Goal: Transaction & Acquisition: Purchase product/service

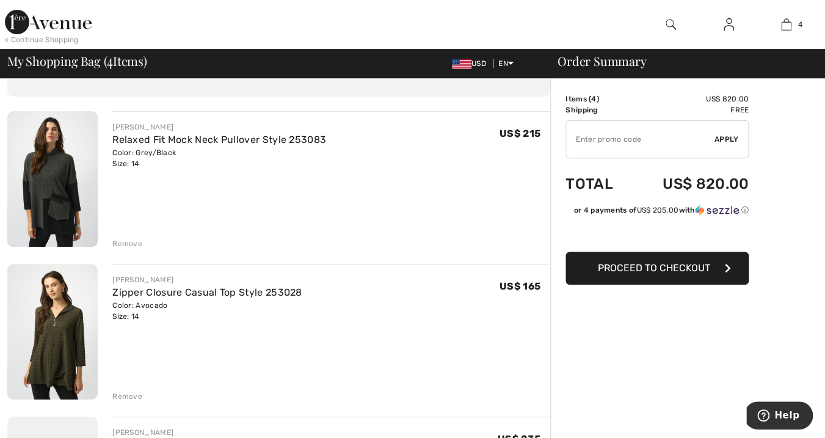
scroll to position [65, 0]
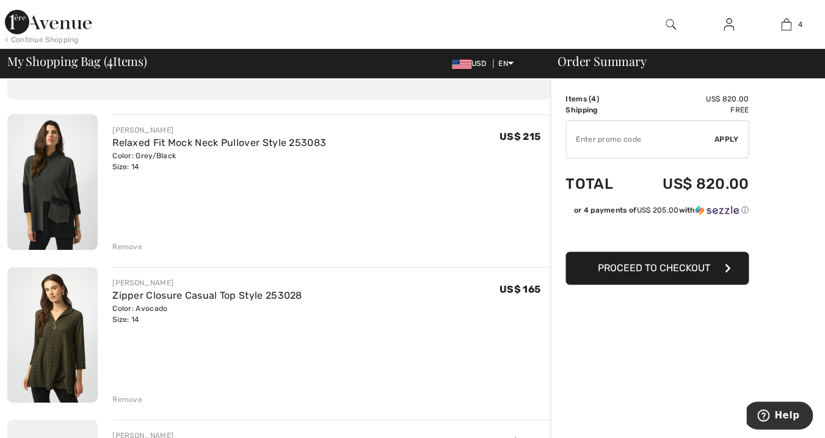
click at [53, 183] on img at bounding box center [52, 182] width 90 height 136
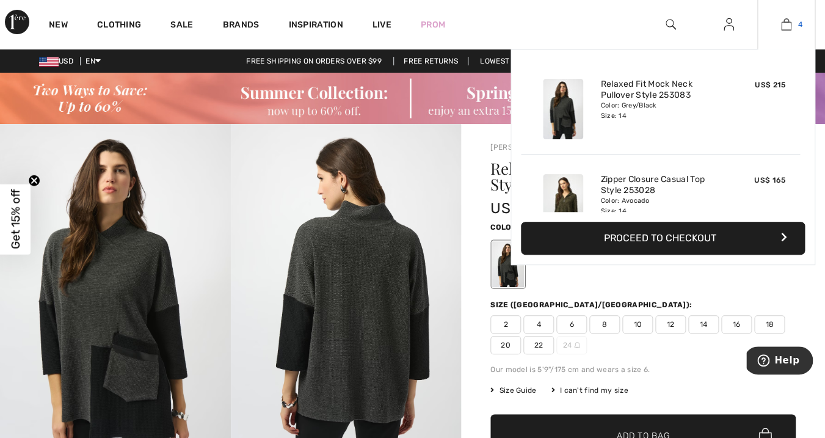
click at [786, 26] on img at bounding box center [786, 24] width 10 height 15
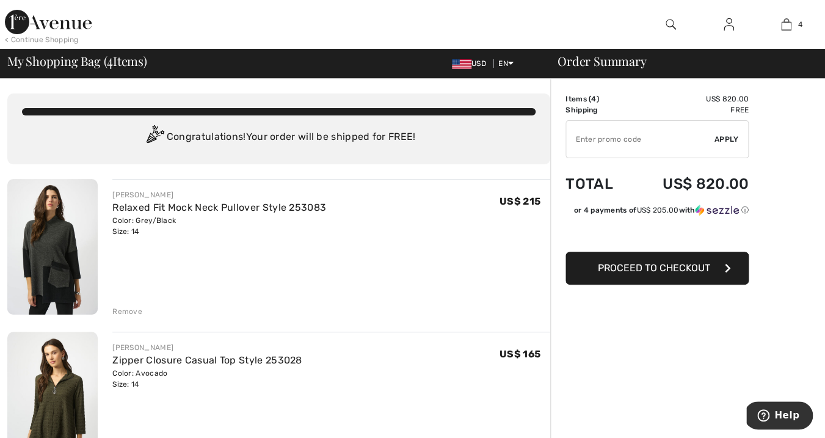
click at [125, 309] on div "Remove" at bounding box center [127, 311] width 30 height 11
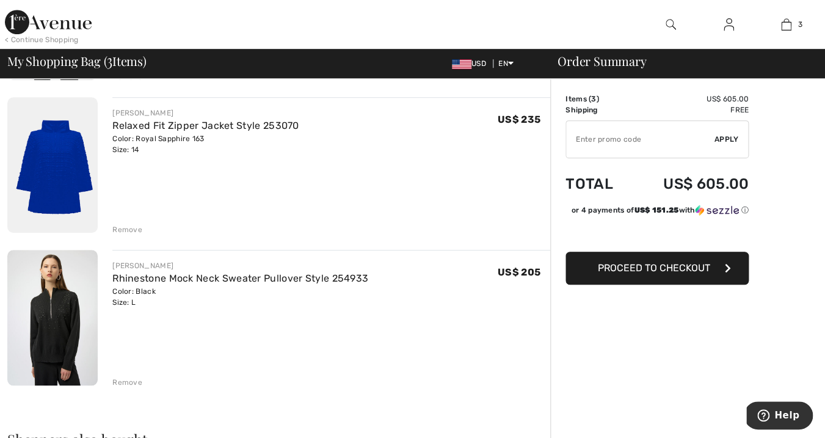
scroll to position [236, 0]
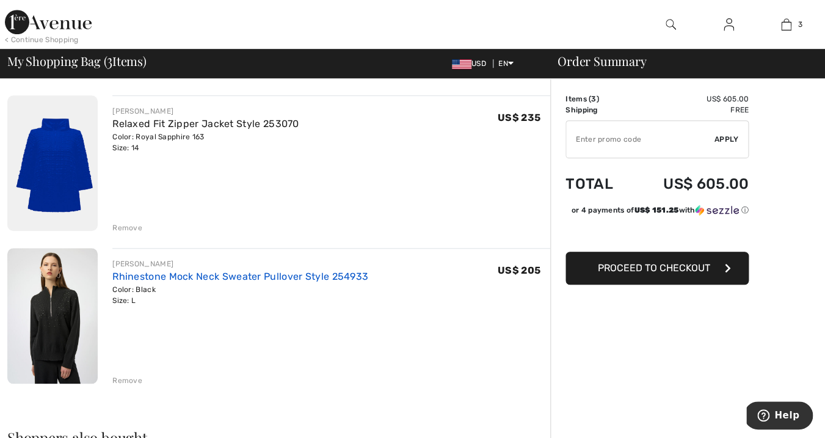
click at [216, 276] on link "Rhinestone Mock Neck Sweater Pullover Style 254933" at bounding box center [240, 277] width 256 height 12
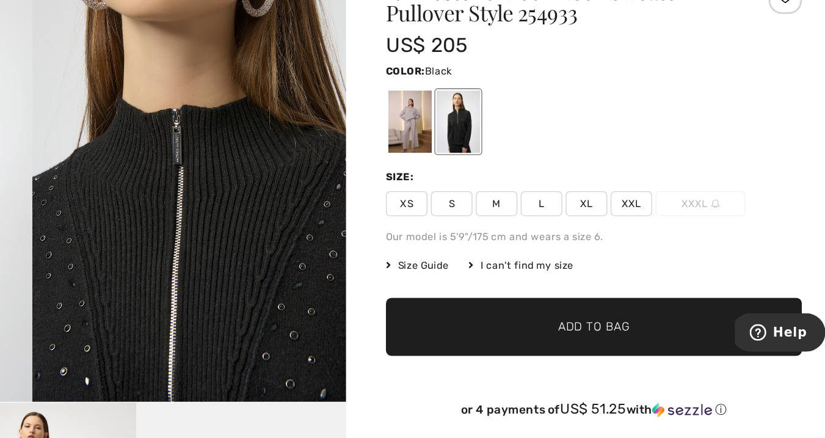
scroll to position [60, 0]
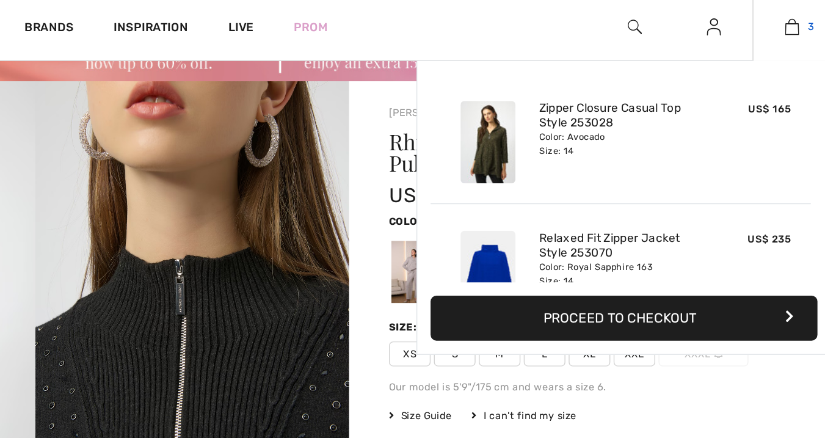
click at [786, 23] on img at bounding box center [786, 24] width 10 height 15
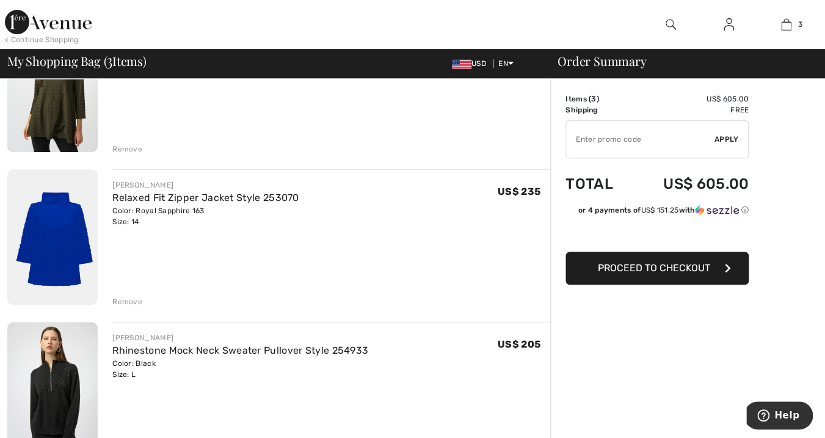
scroll to position [163, 0]
click at [57, 231] on img at bounding box center [52, 237] width 90 height 136
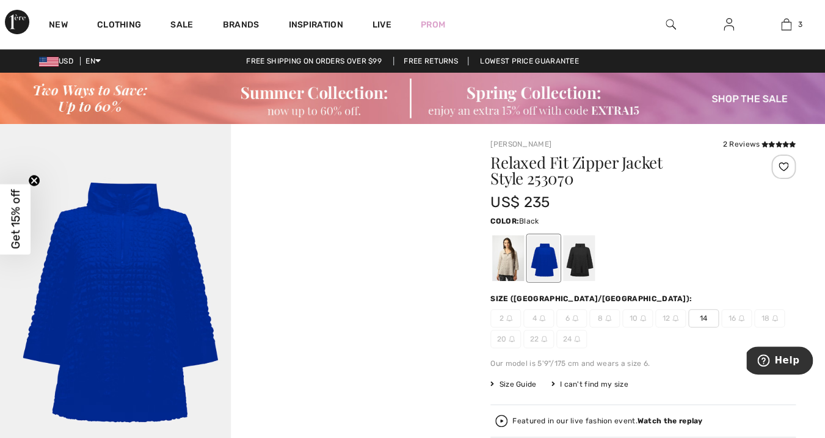
click at [577, 263] on div at bounding box center [579, 259] width 32 height 46
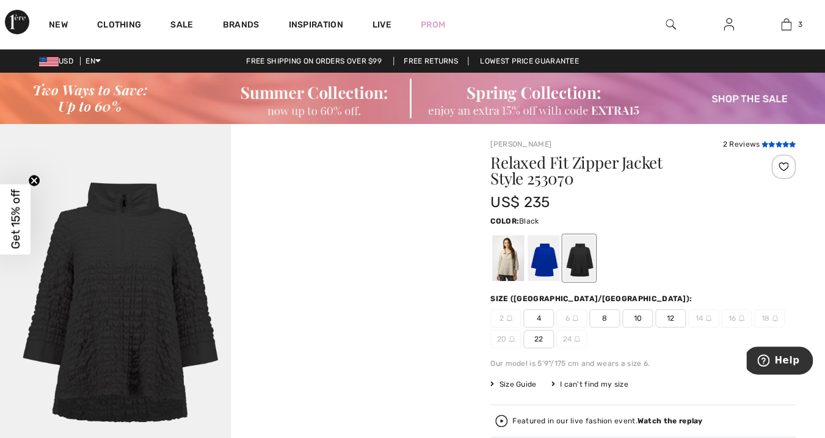
click at [773, 144] on icon at bounding box center [772, 144] width 7 height 6
click at [509, 268] on div at bounding box center [508, 259] width 32 height 46
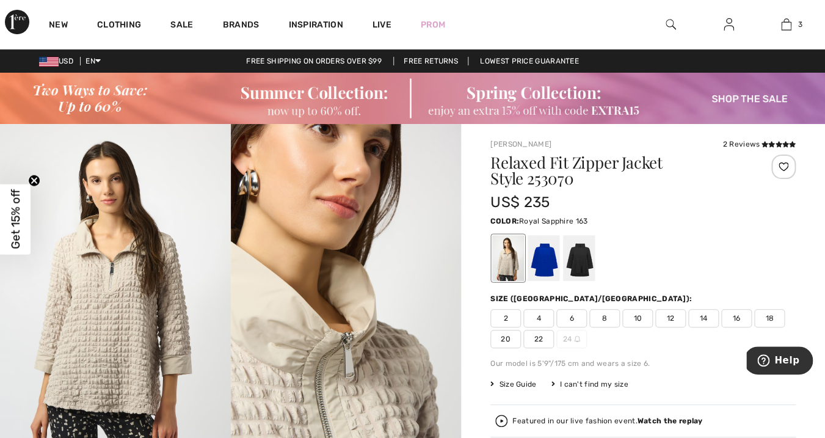
click at [546, 266] on div at bounding box center [544, 259] width 32 height 46
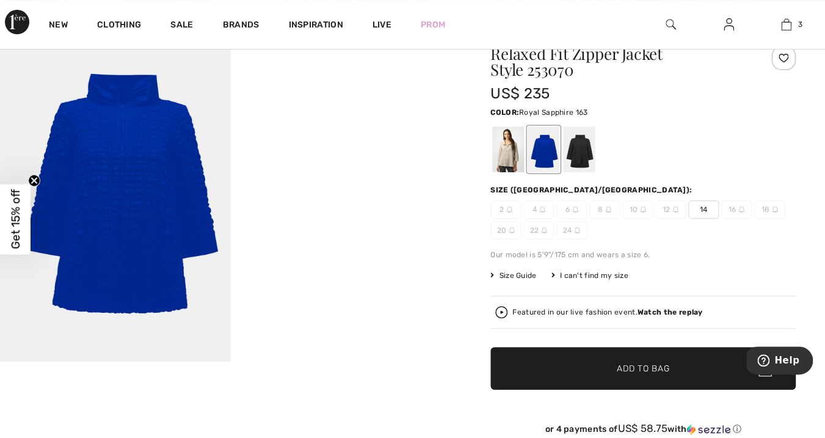
scroll to position [108, 0]
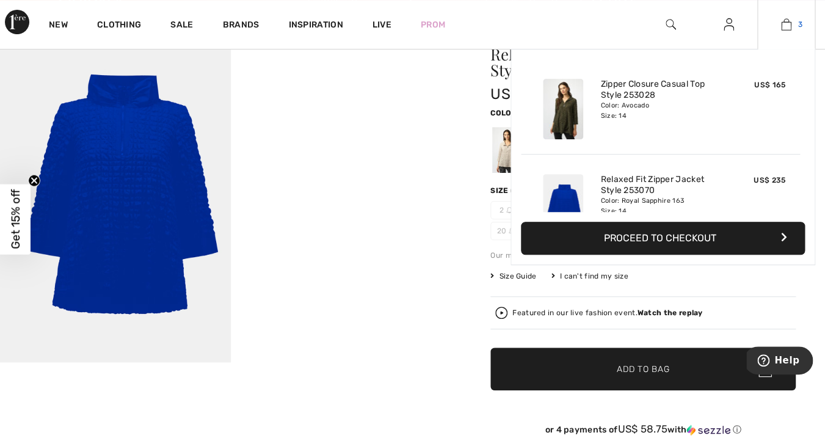
click at [787, 18] on img at bounding box center [786, 24] width 10 height 15
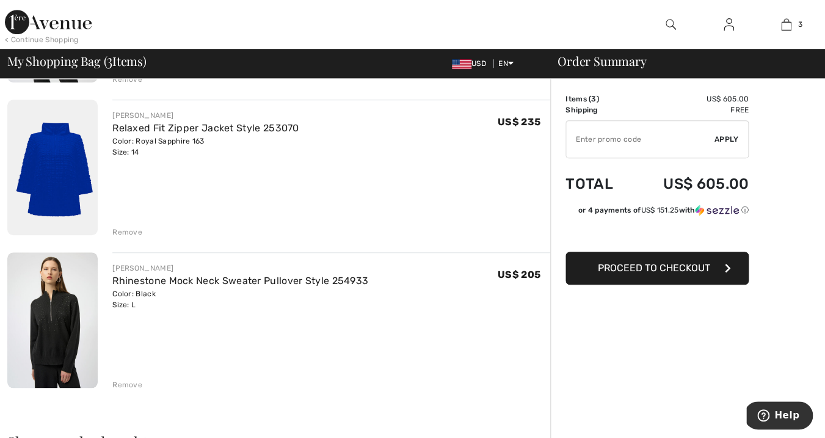
scroll to position [236, 0]
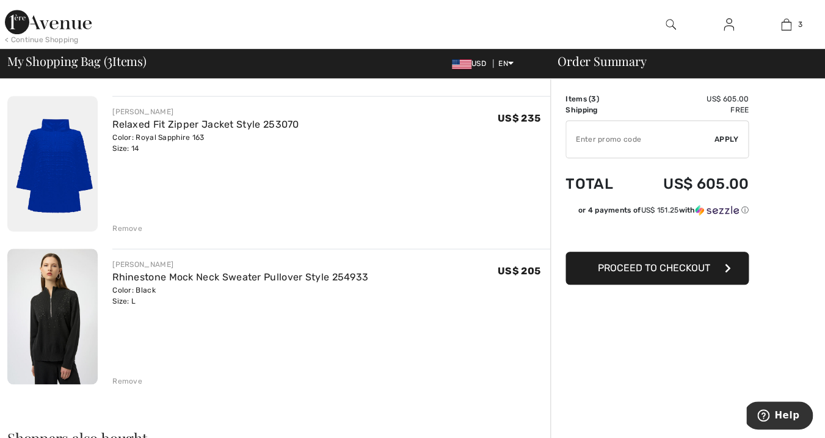
click at [123, 381] on div "Remove" at bounding box center [127, 381] width 30 height 11
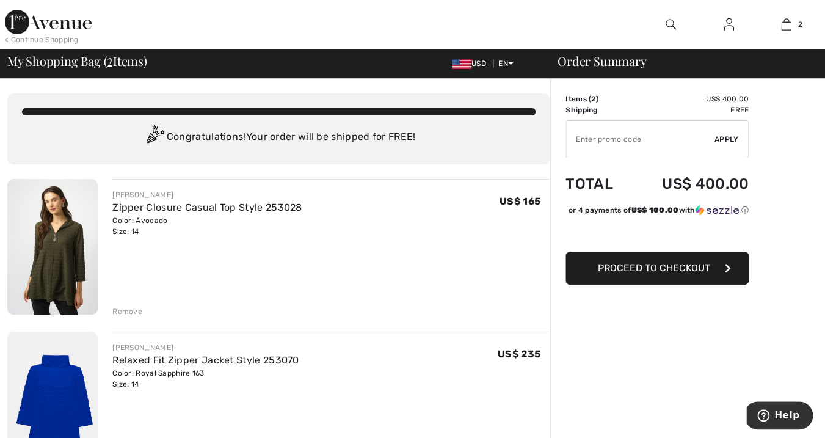
scroll to position [0, 0]
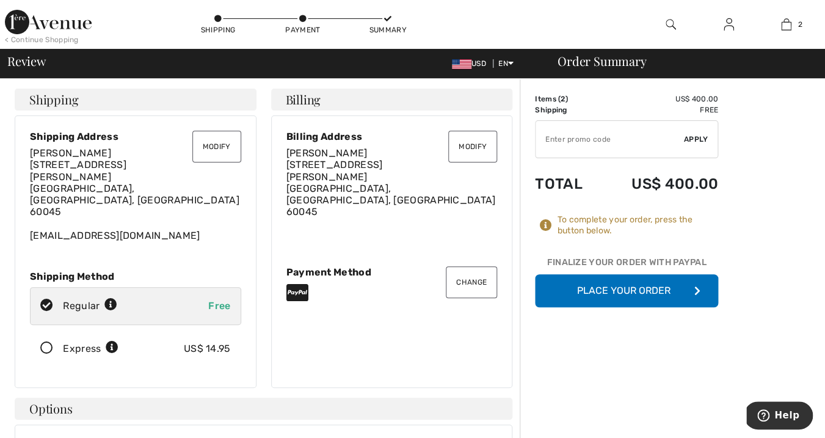
click at [603, 292] on button "Place Your Order" at bounding box center [626, 290] width 183 height 33
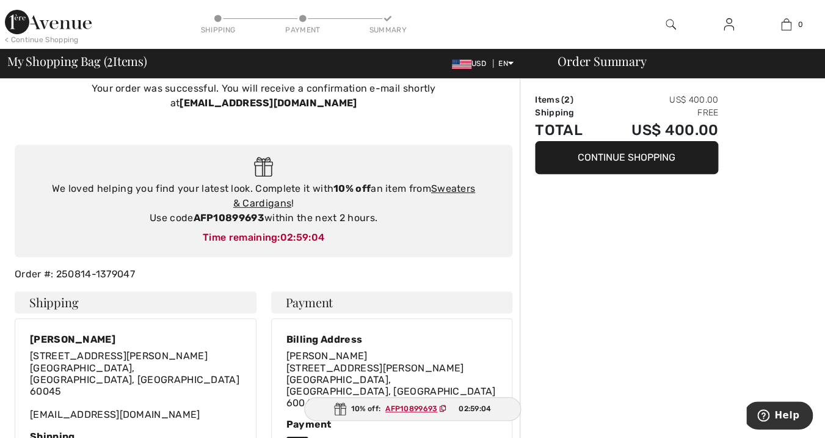
scroll to position [53, 0]
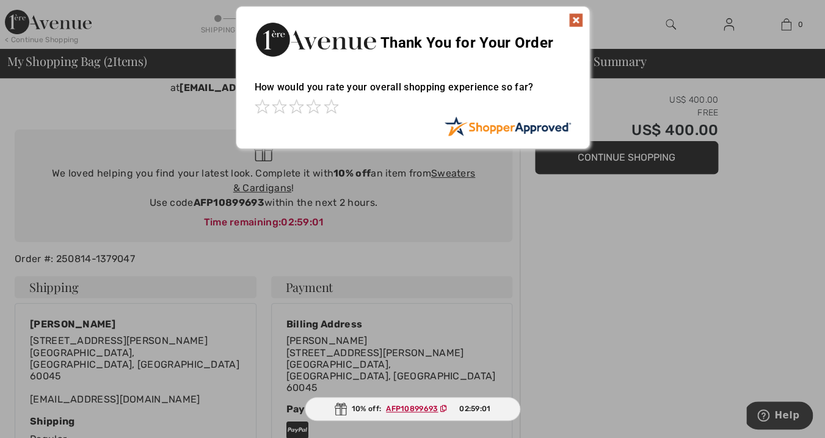
click at [576, 16] on img at bounding box center [576, 20] width 15 height 15
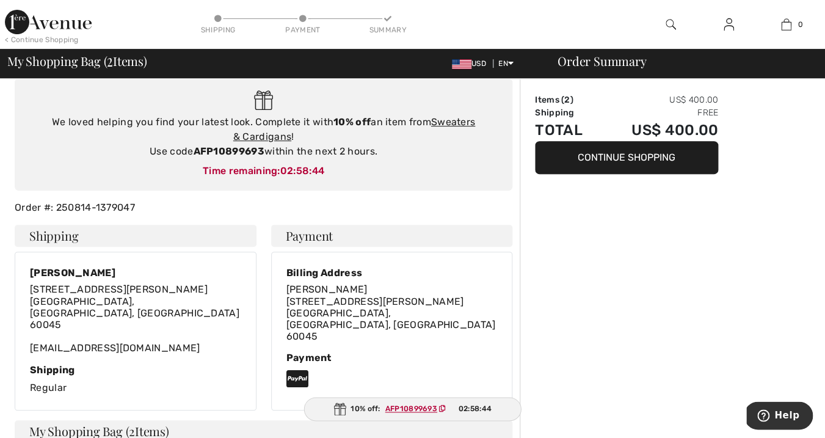
scroll to position [0, 0]
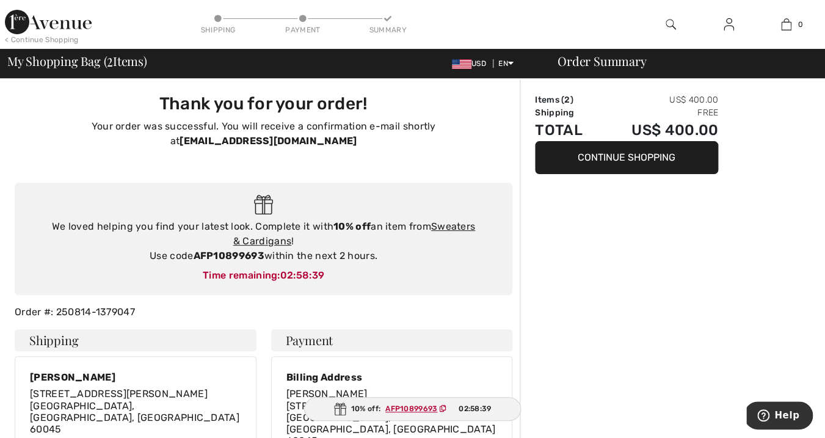
click at [23, 20] on img at bounding box center [48, 22] width 87 height 24
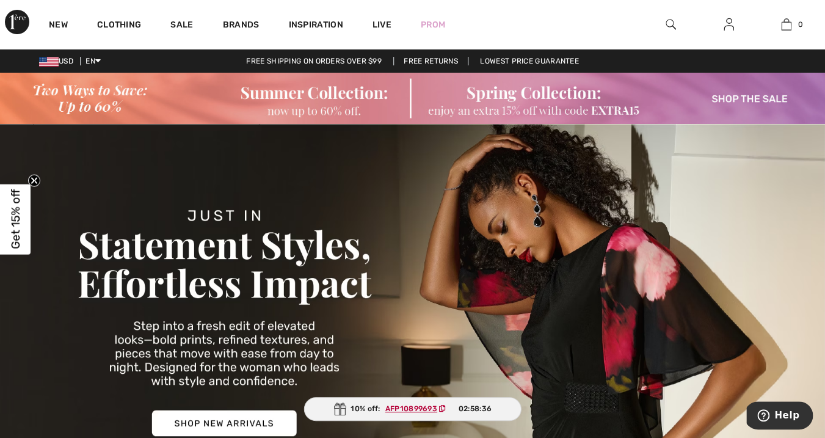
click at [20, 22] on img at bounding box center [17, 22] width 24 height 24
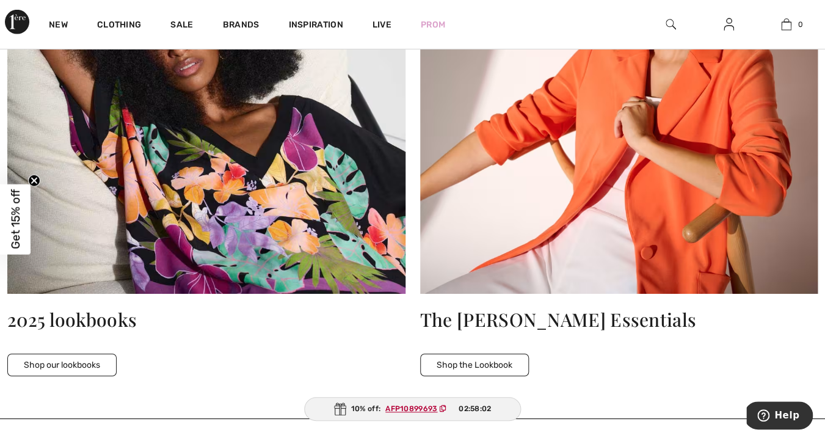
scroll to position [3016, 0]
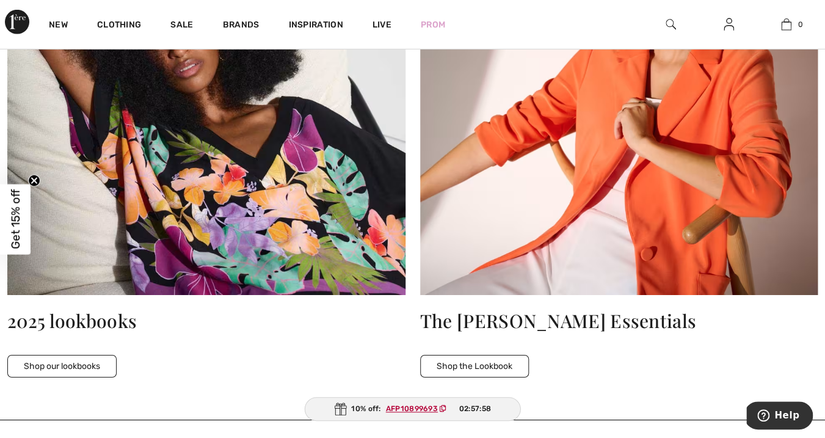
click at [100, 368] on button "Shop our lookbooks" at bounding box center [61, 366] width 109 height 23
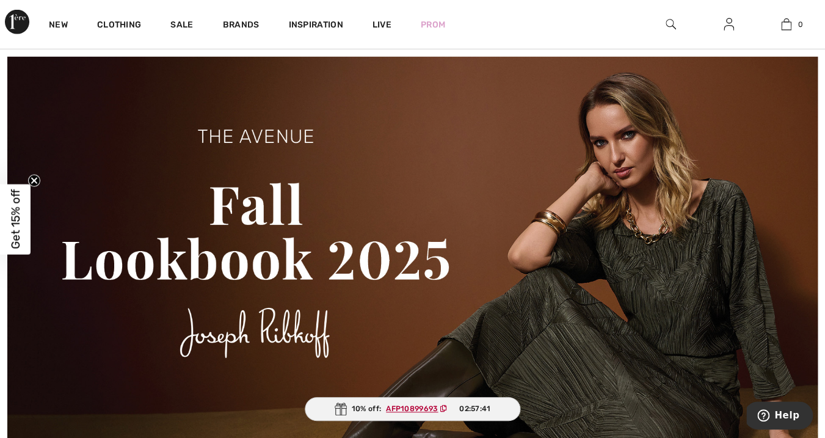
scroll to position [1265, 0]
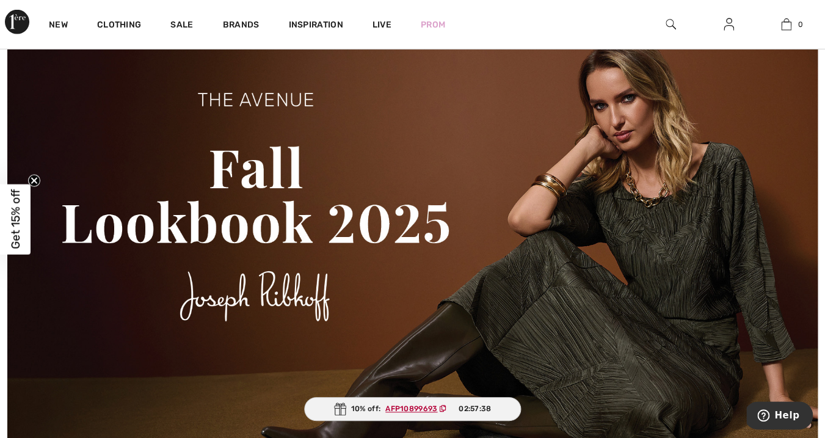
click at [380, 242] on img at bounding box center [412, 260] width 811 height 481
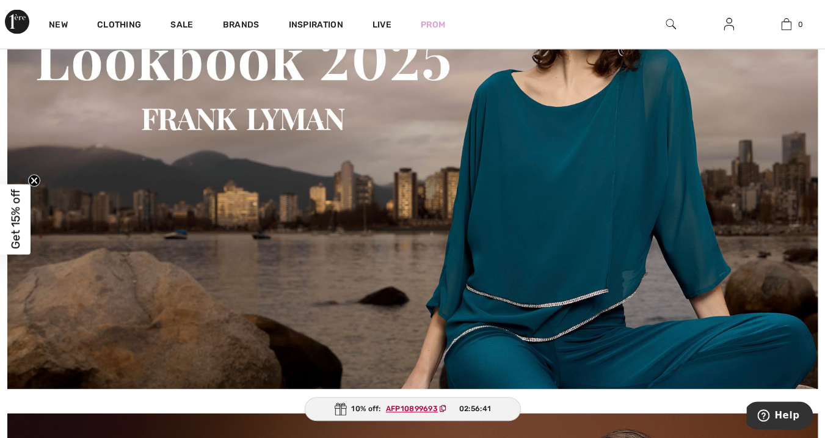
scroll to position [772, 0]
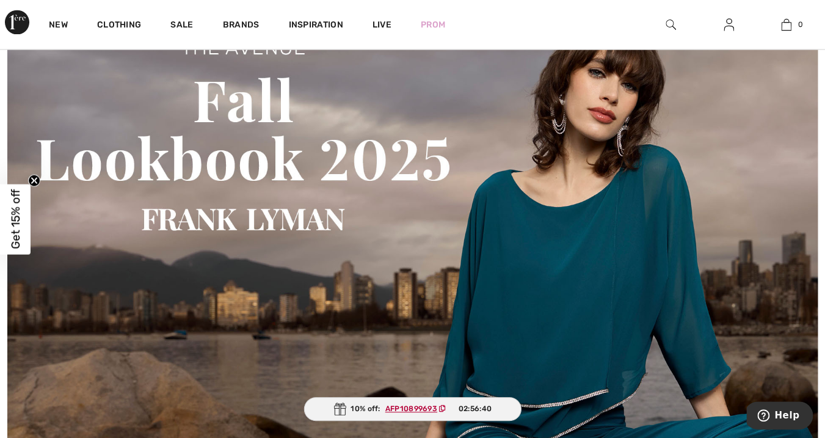
click at [323, 244] on img at bounding box center [412, 247] width 811 height 481
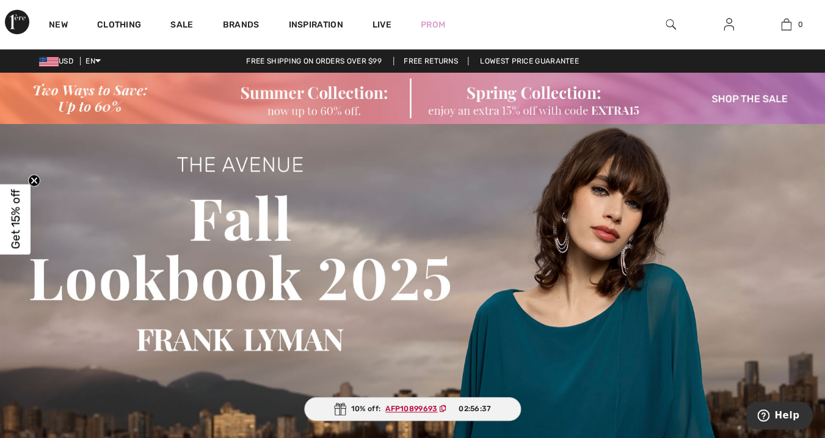
click at [313, 258] on img at bounding box center [412, 369] width 825 height 490
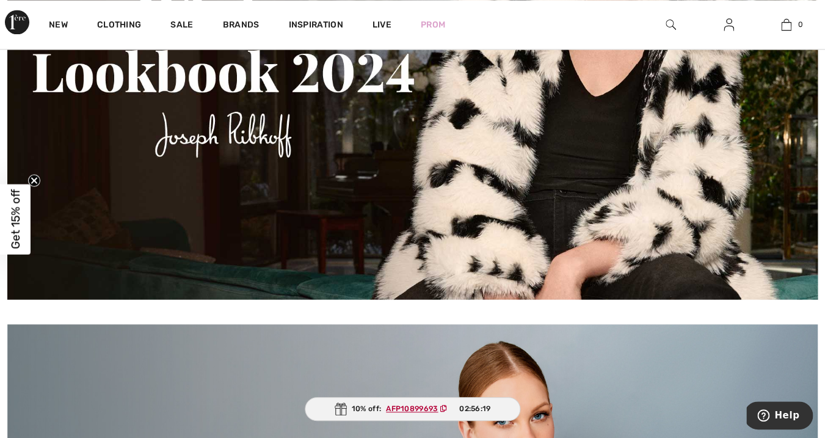
scroll to position [3999, 0]
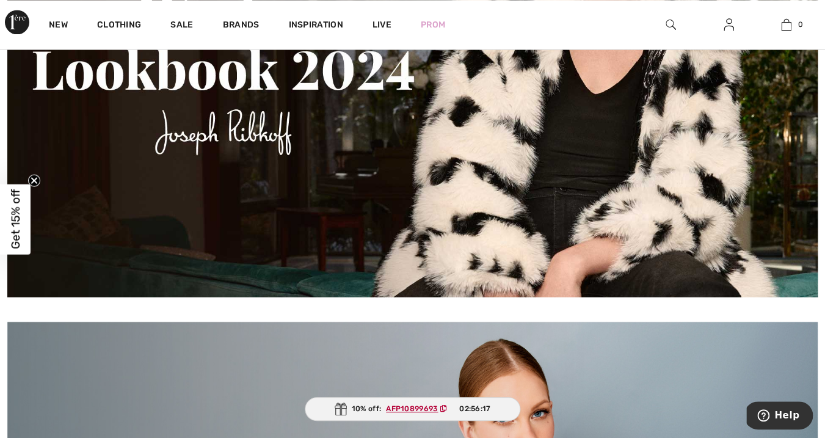
click at [265, 120] on img at bounding box center [412, 55] width 811 height 481
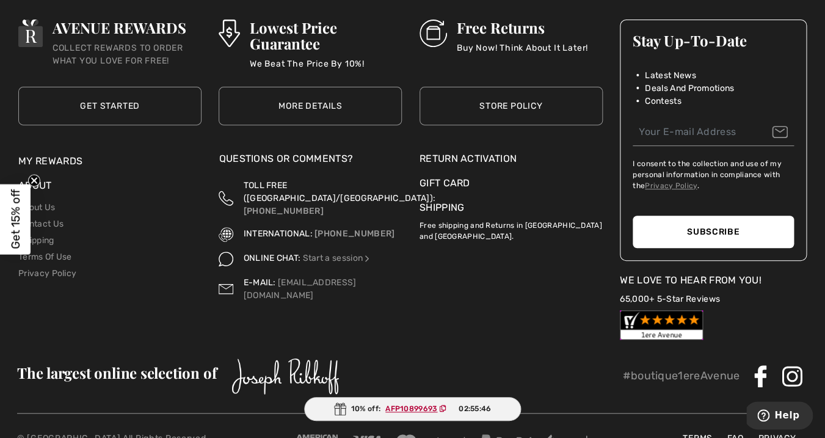
scroll to position [10052, 0]
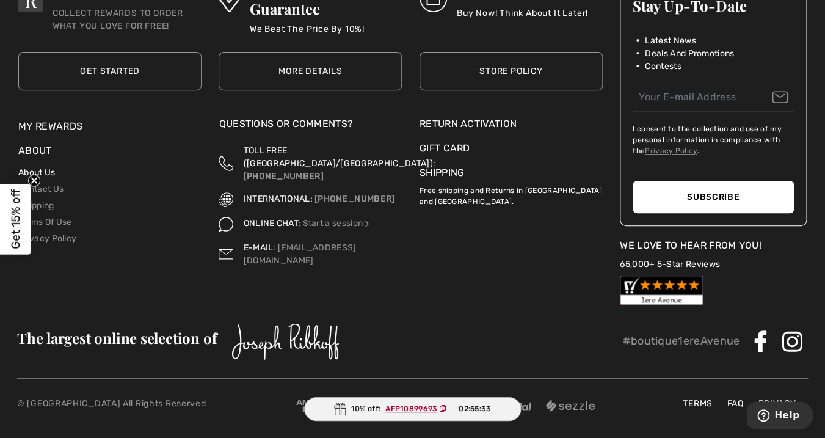
click at [54, 169] on link "About Us" at bounding box center [36, 172] width 37 height 10
